Goal: Information Seeking & Learning: Understand process/instructions

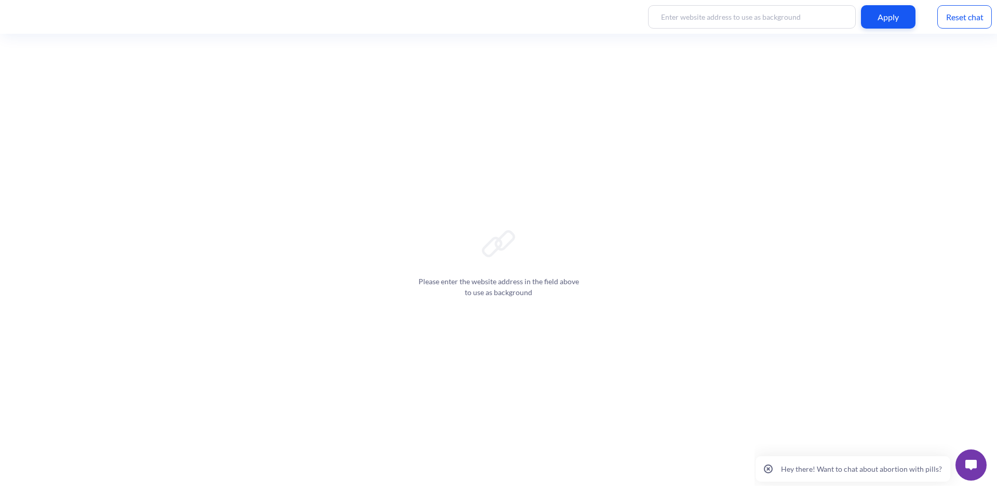
click at [883, 458] on button "Hey there! Want to chat about abortion with pills?" at bounding box center [853, 468] width 195 height 25
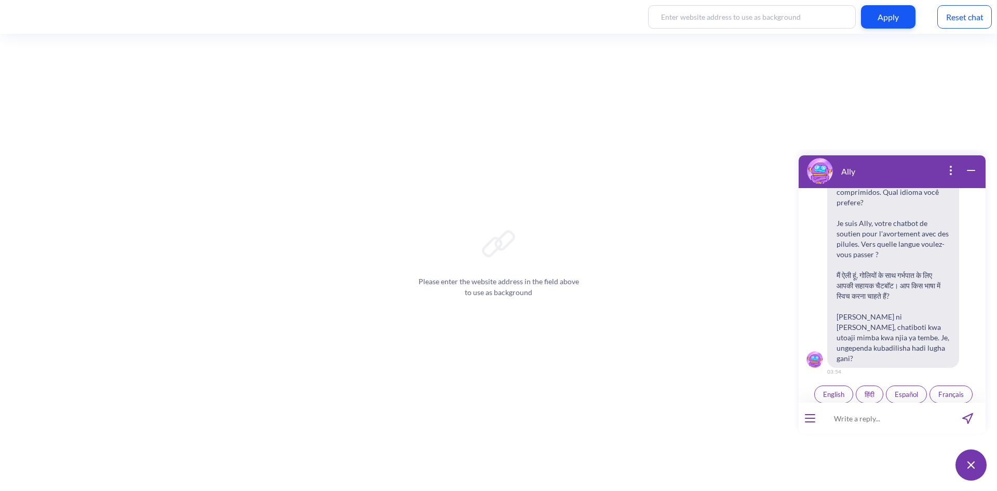
scroll to position [162, 0]
click at [811, 417] on button "open menu" at bounding box center [810, 418] width 10 height 8
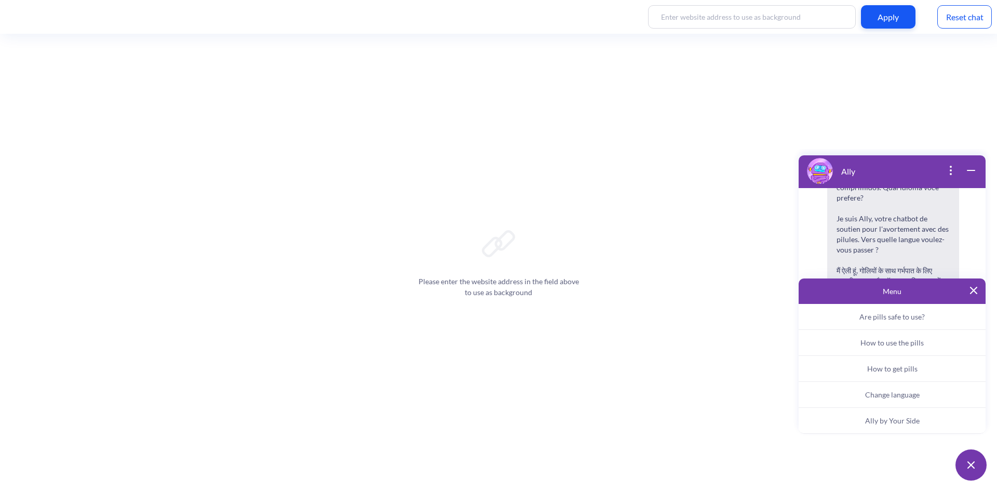
click at [901, 417] on span "Ally by Your Side" at bounding box center [892, 420] width 55 height 9
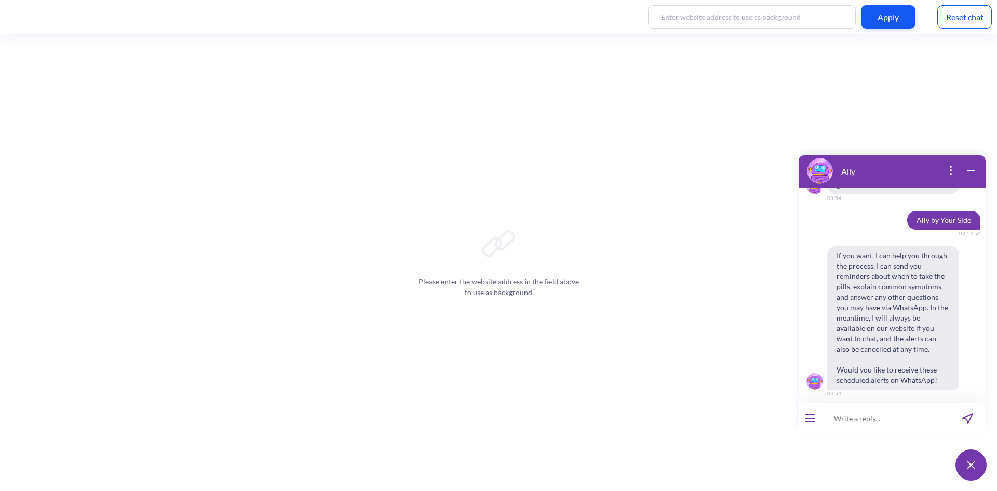
scroll to position [337, 0]
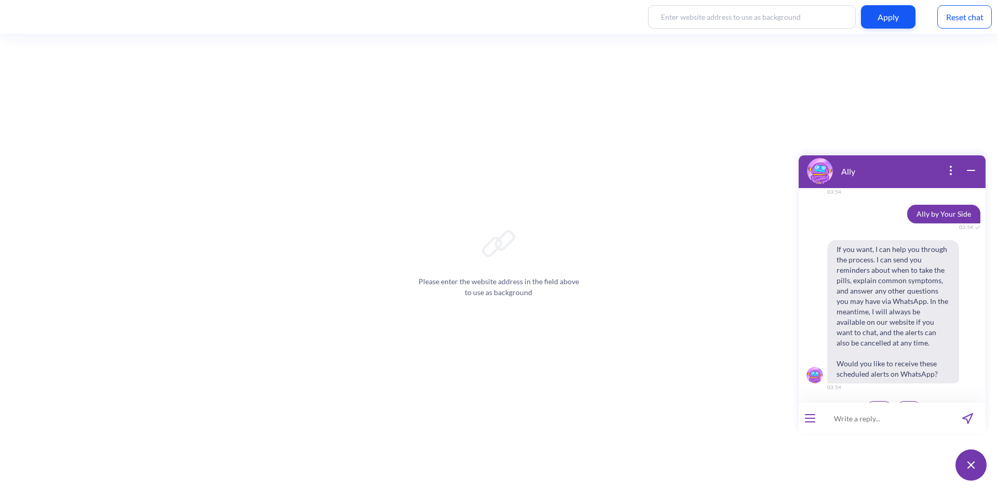
click at [898, 401] on button "No" at bounding box center [909, 410] width 26 height 18
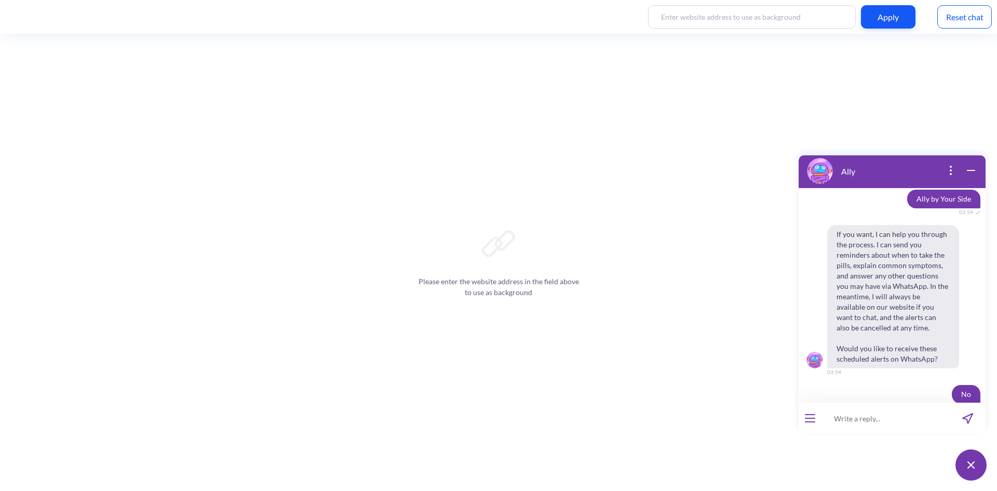
scroll to position [362, 0]
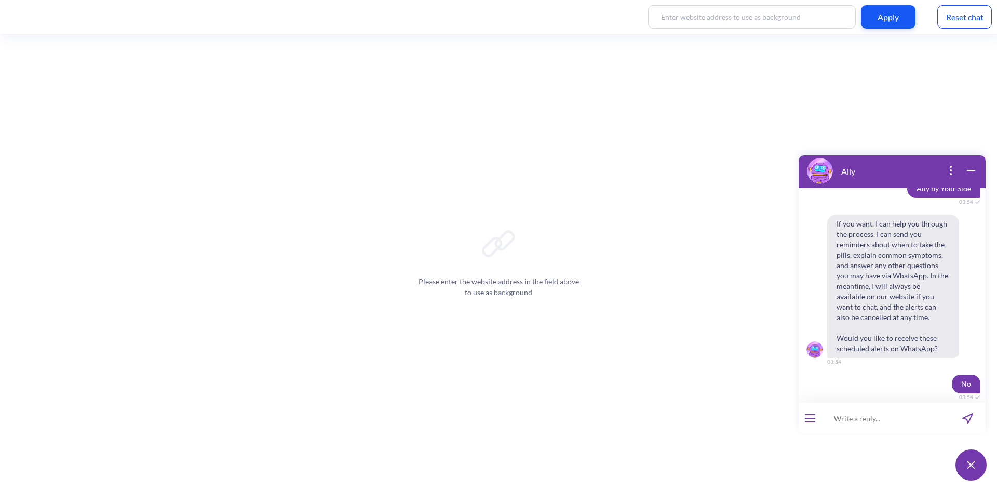
click at [809, 419] on button "open menu" at bounding box center [810, 418] width 10 height 8
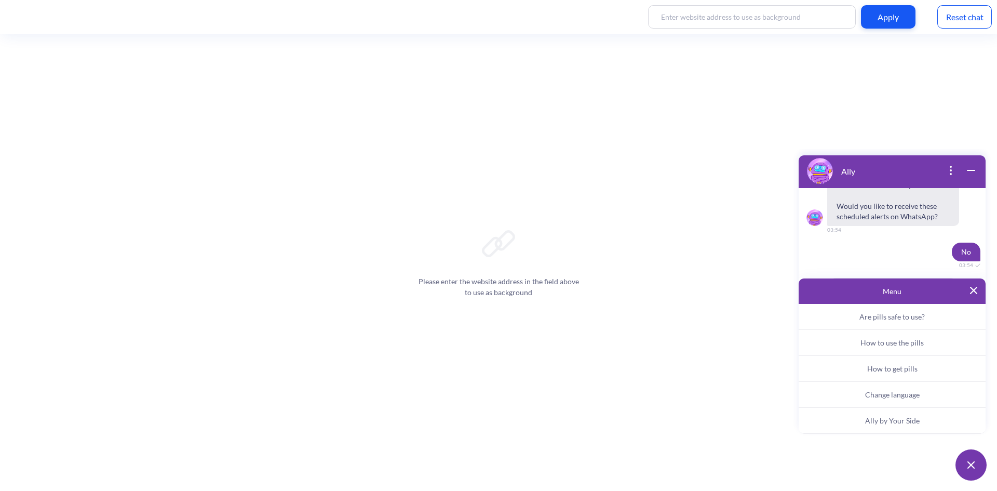
click at [901, 420] on span "Ally by Your Side" at bounding box center [892, 420] width 55 height 9
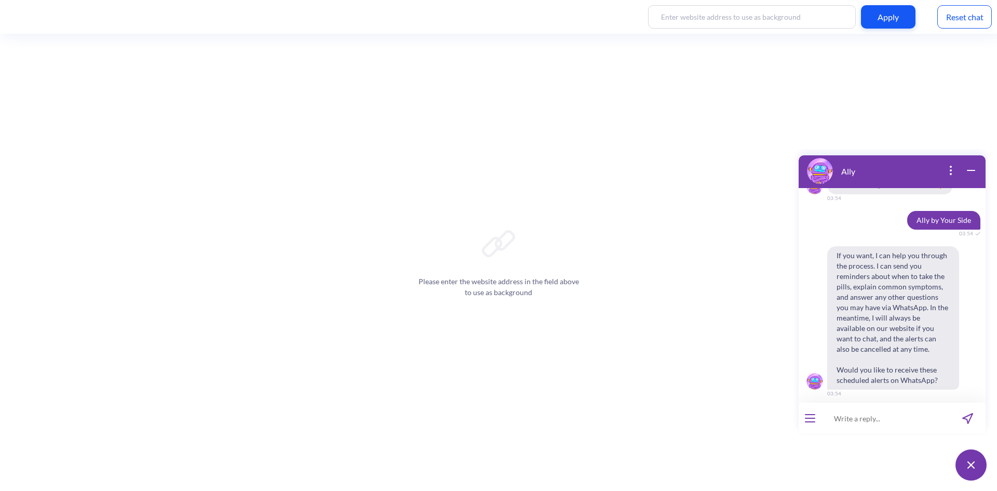
scroll to position [669, 0]
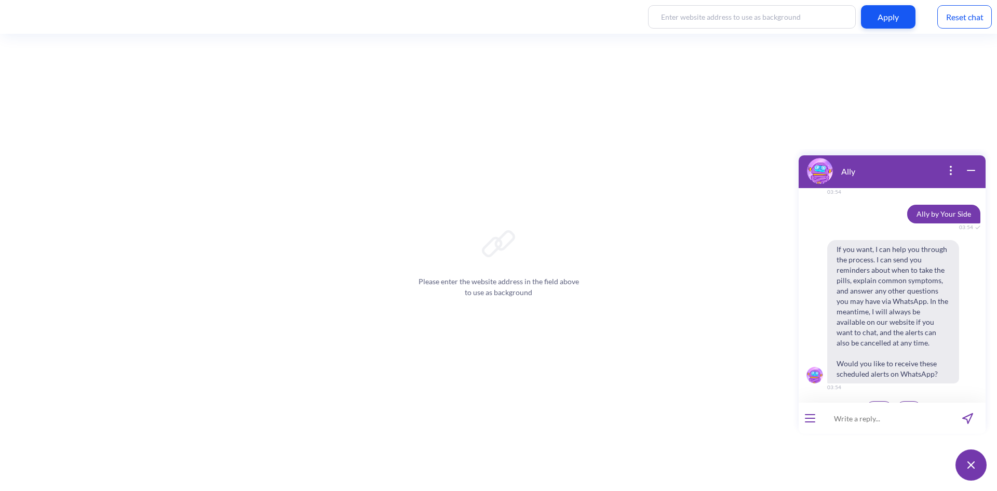
click at [879, 406] on span "Yes" at bounding box center [879, 410] width 10 height 8
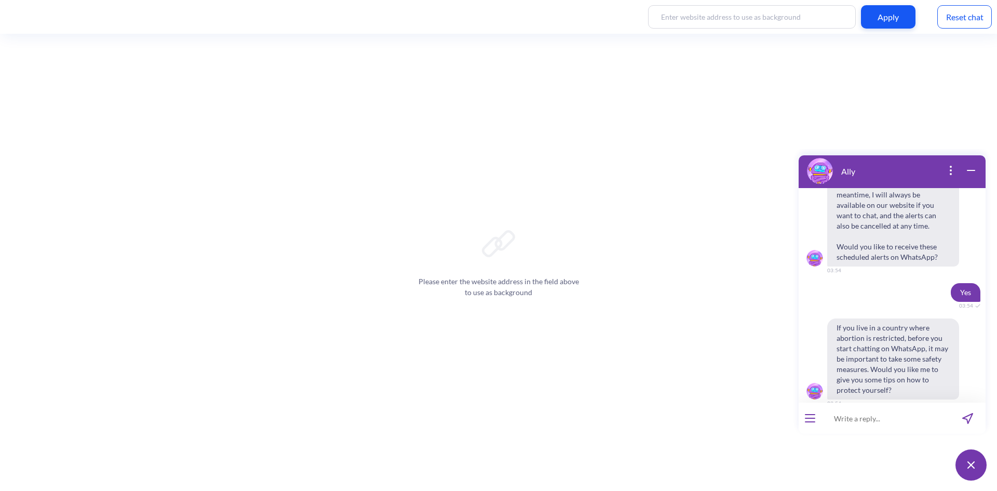
scroll to position [802, 0]
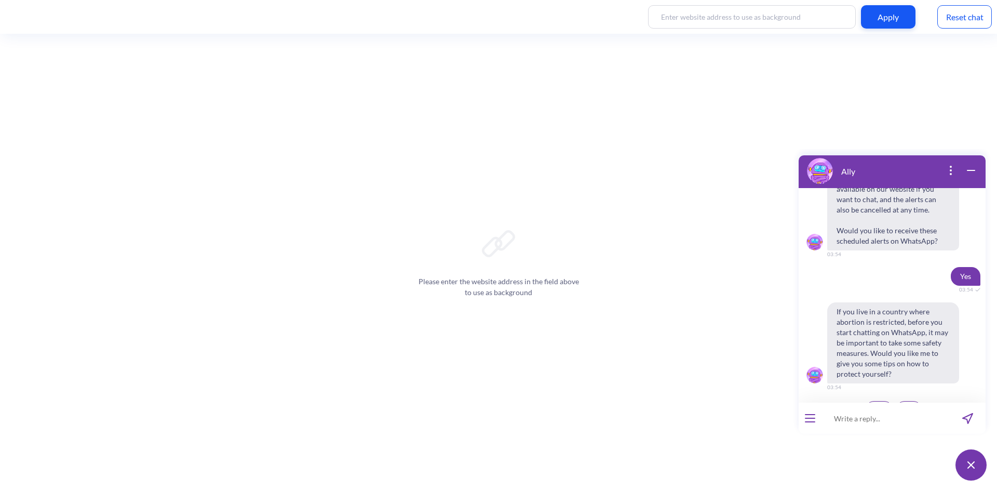
click at [918, 400] on div "No" at bounding box center [907, 410] width 29 height 20
click at [909, 406] on span "No" at bounding box center [909, 410] width 9 height 8
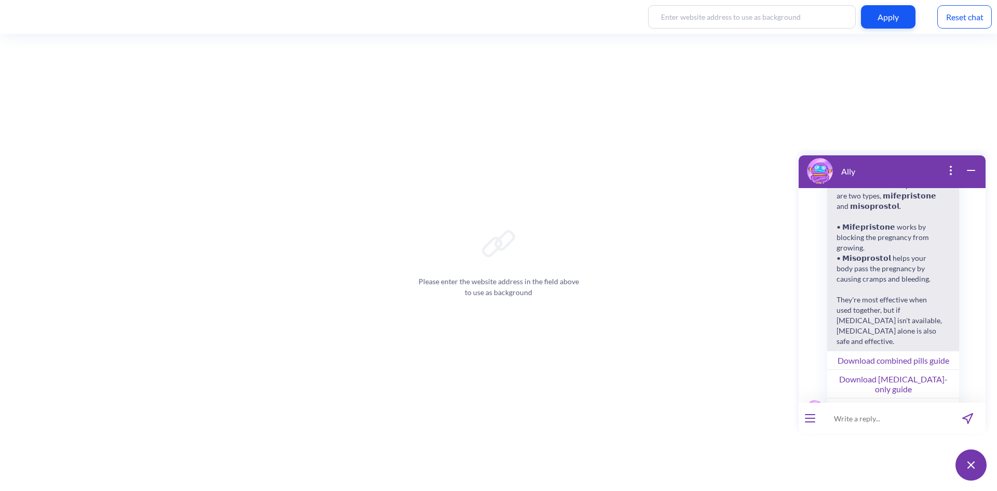
scroll to position [1075, 0]
click at [920, 395] on button "Watch our instructional videos" at bounding box center [893, 404] width 132 height 19
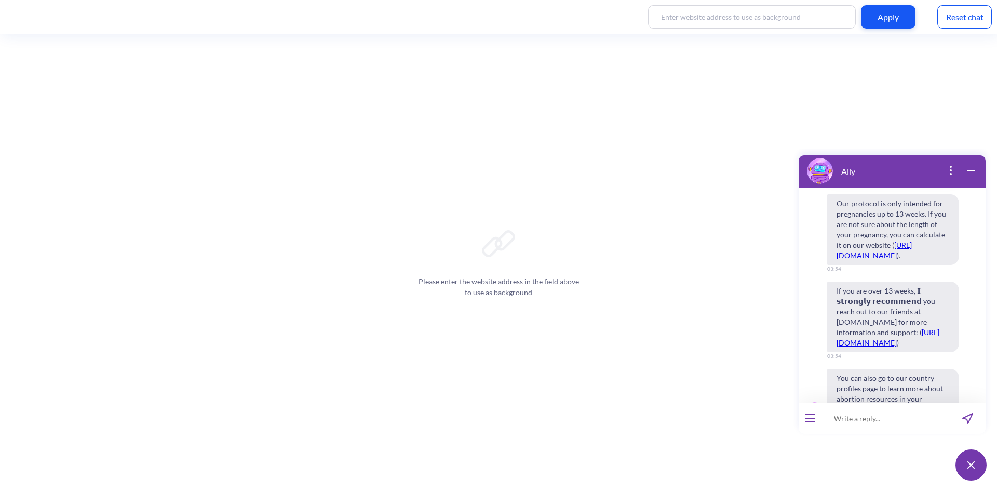
scroll to position [1346, 0]
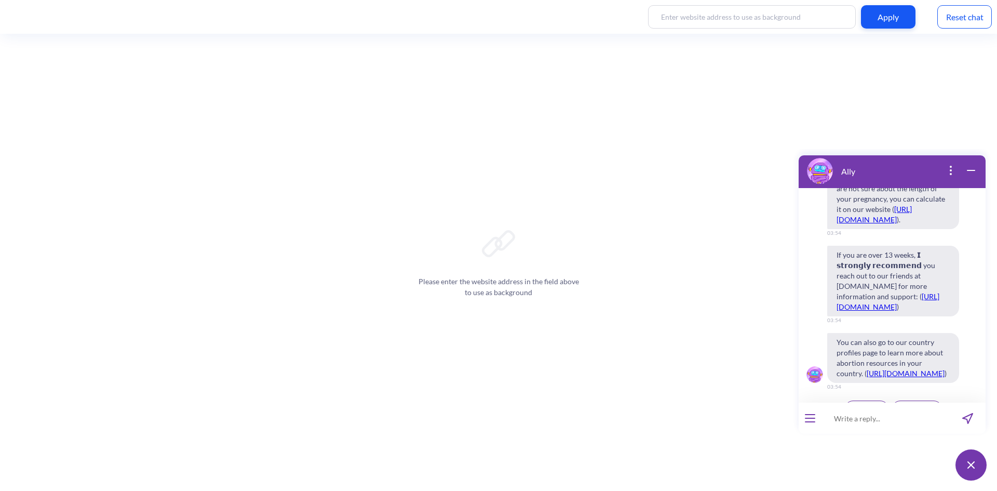
click at [856, 405] on span "Continue" at bounding box center [866, 409] width 27 height 8
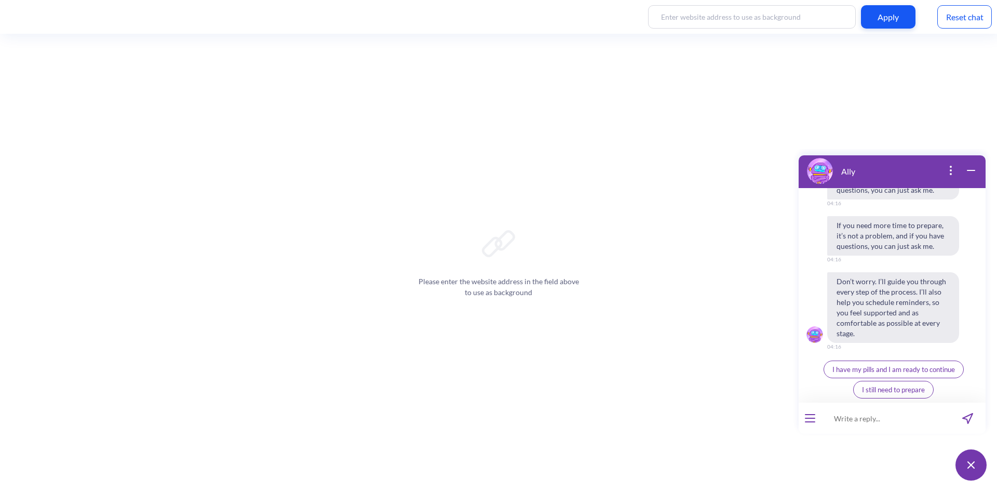
scroll to position [1828, 0]
click at [902, 371] on span "I have my pills and I am ready to continue" at bounding box center [894, 369] width 123 height 8
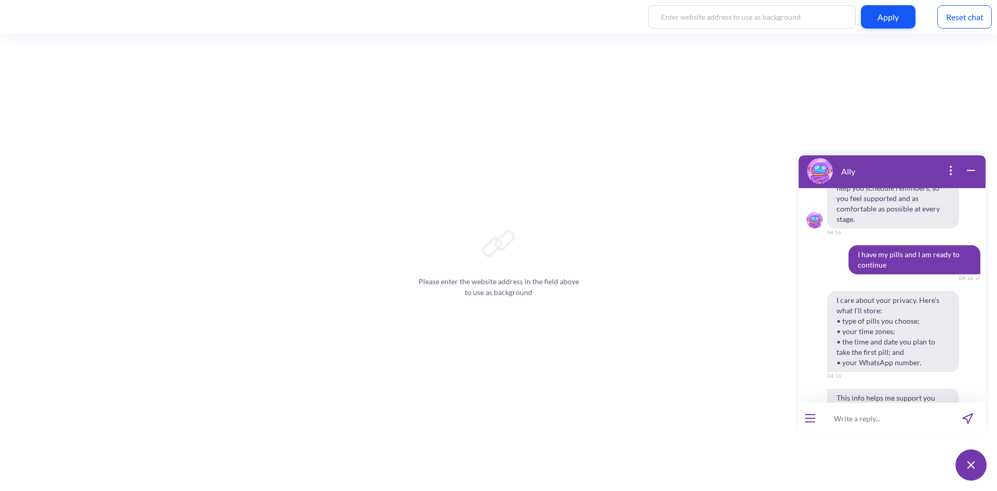
scroll to position [2048, 0]
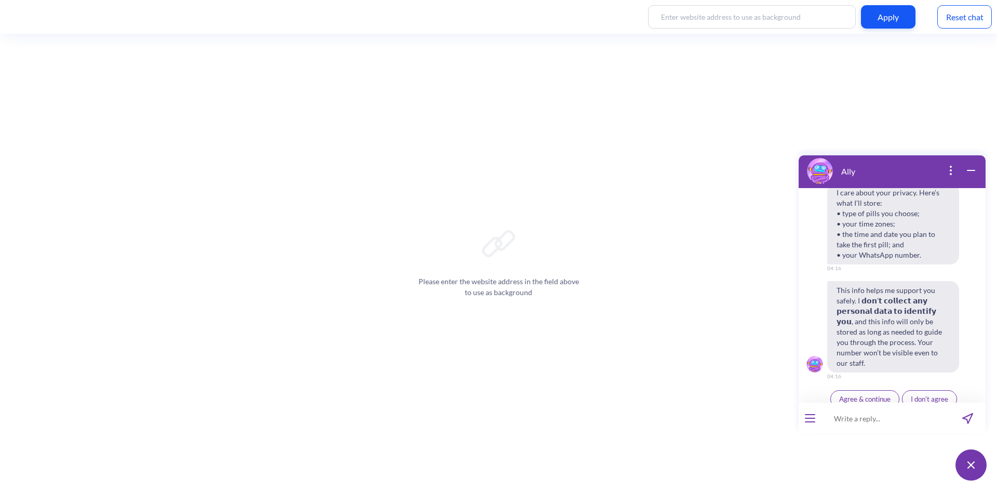
click at [857, 395] on span "Agree & continue" at bounding box center [864, 399] width 51 height 8
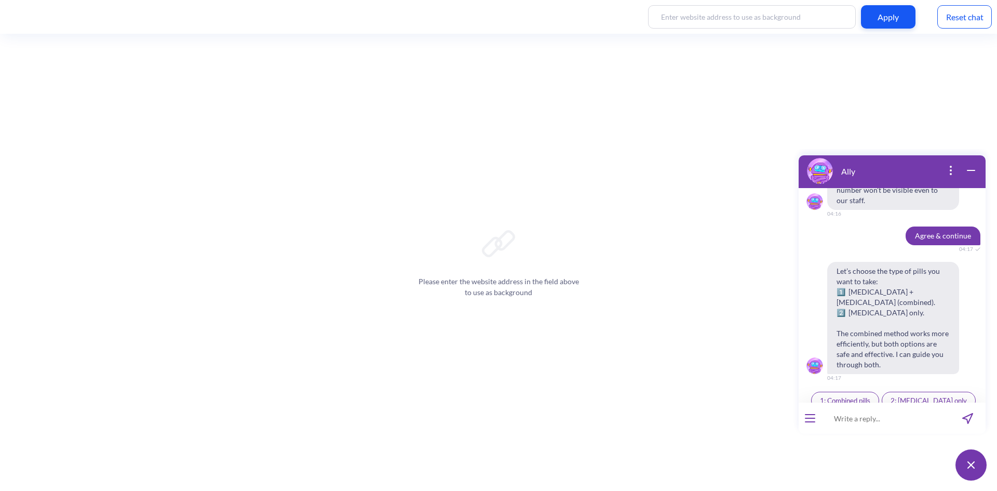
scroll to position [2212, 0]
click at [857, 395] on span "1: Combined pills" at bounding box center [845, 399] width 50 height 8
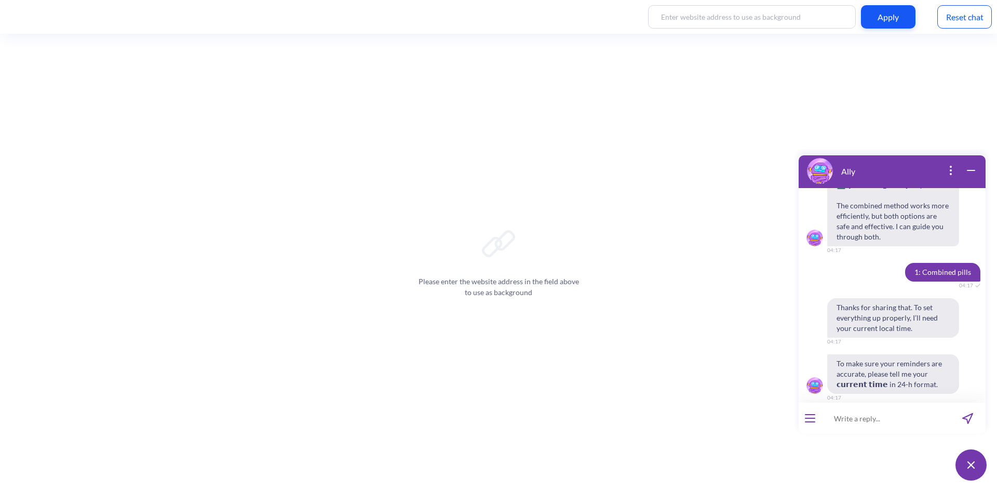
scroll to position [2340, 0]
type input "16:17"
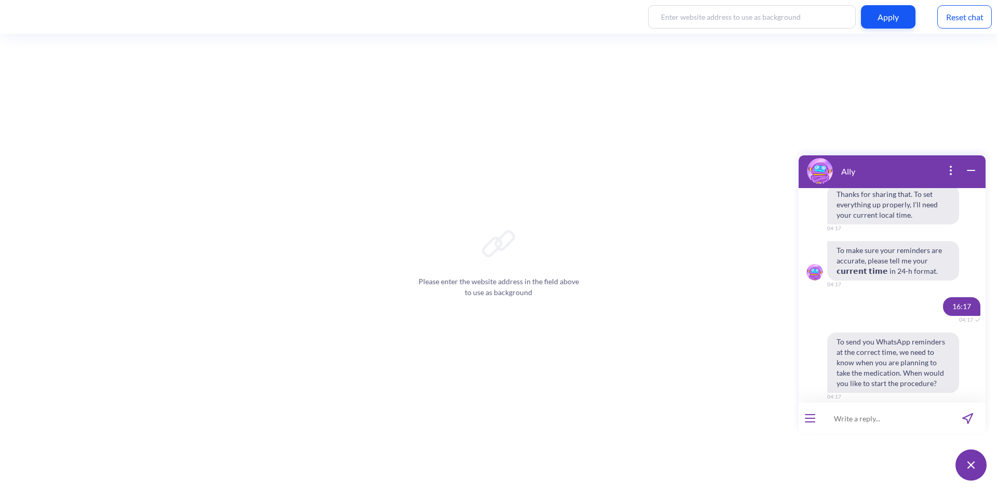
scroll to position [2508, 0]
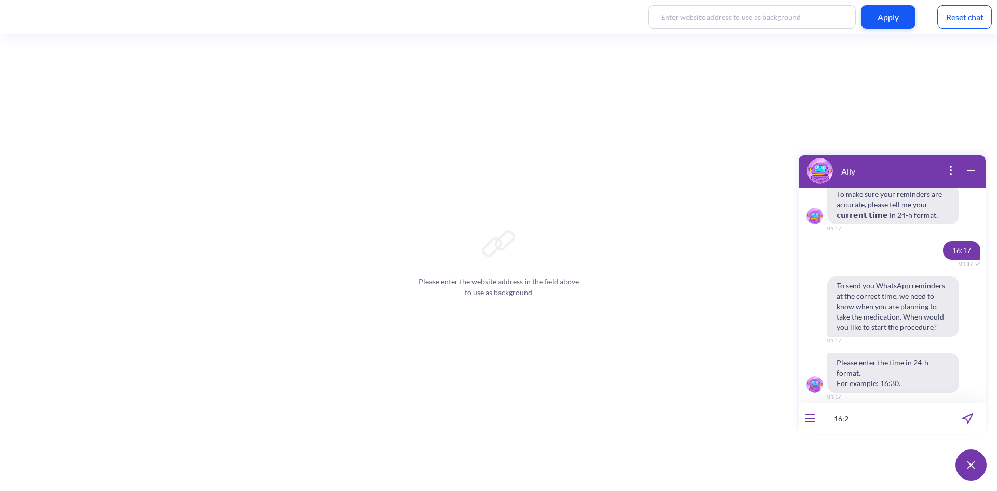
type input "16:25"
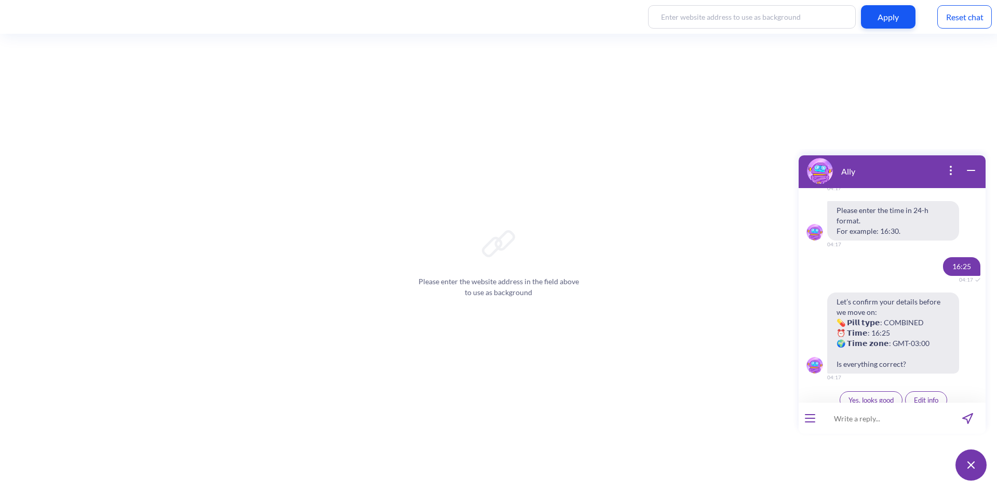
scroll to position [2661, 0]
click at [875, 395] on span "Yes, looks good" at bounding box center [871, 399] width 45 height 8
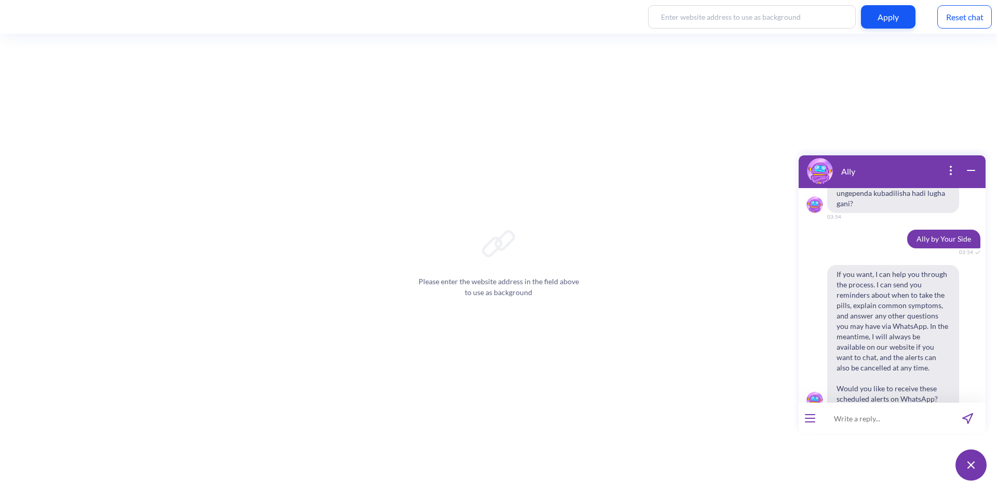
scroll to position [364, 0]
